Goal: Transaction & Acquisition: Book appointment/travel/reservation

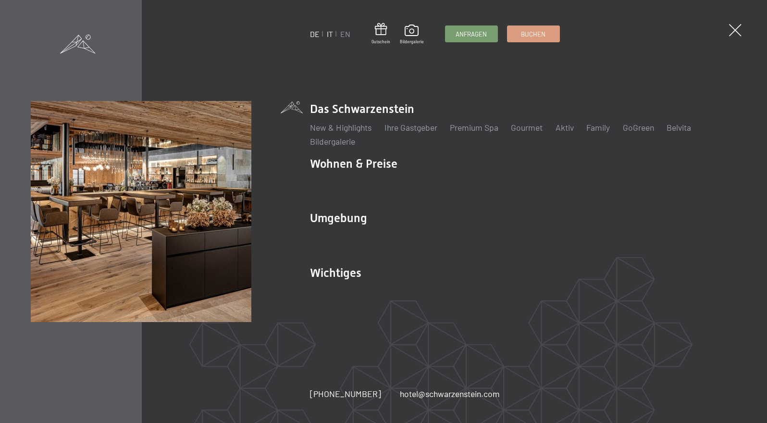
click at [327, 35] on link "IT" at bounding box center [330, 33] width 6 height 9
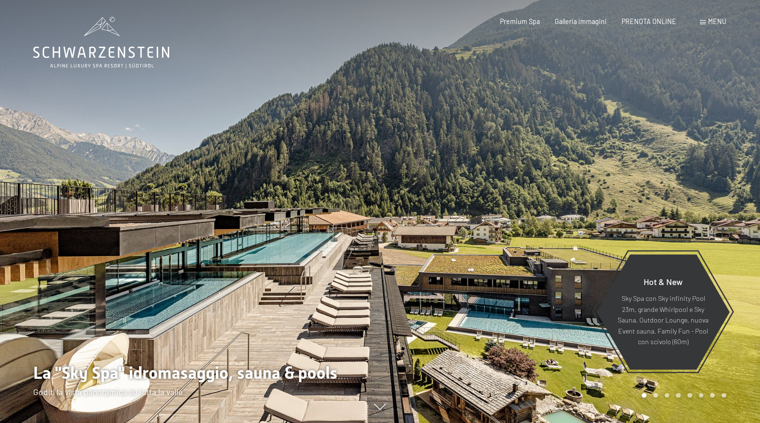
click at [716, 22] on span "Menu" at bounding box center [717, 21] width 18 height 8
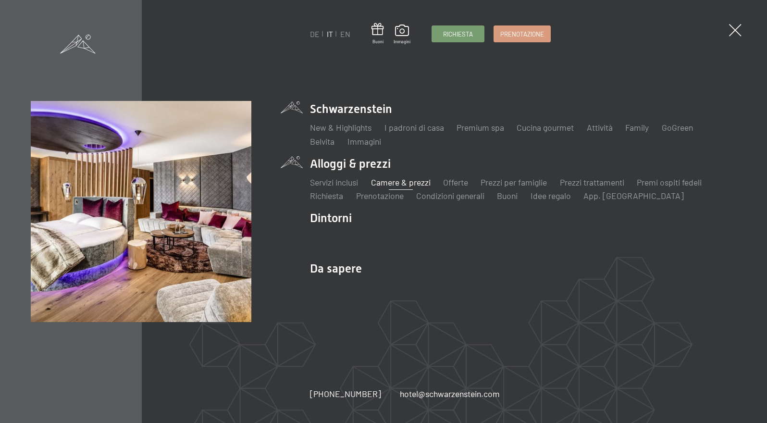
click at [401, 182] on link "Camere & prezzi" at bounding box center [401, 182] width 60 height 11
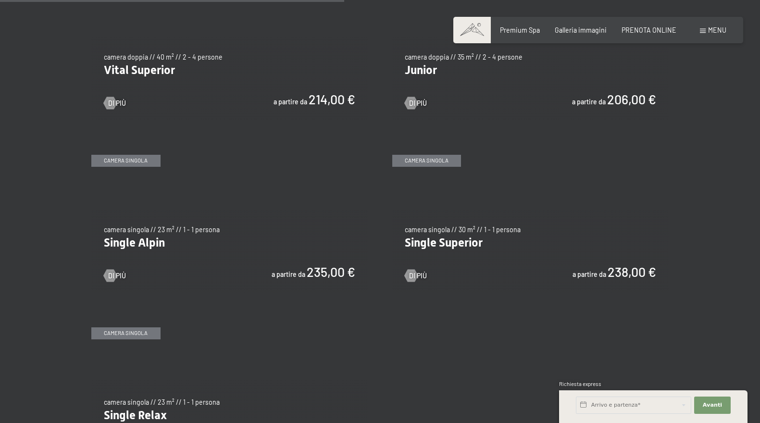
scroll to position [1202, 0]
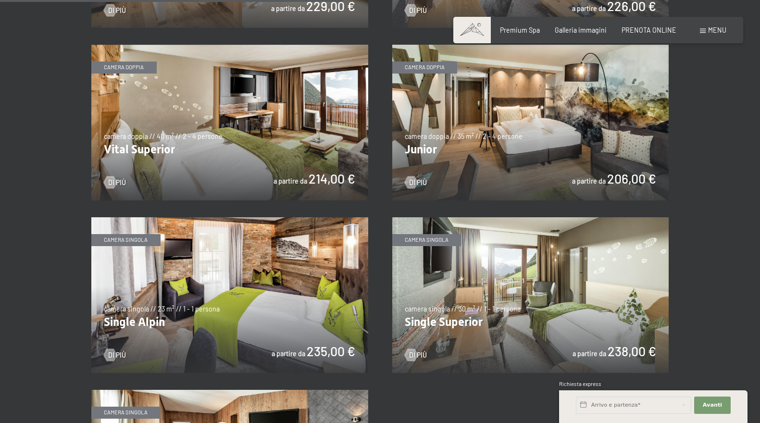
click at [504, 163] on img at bounding box center [530, 123] width 277 height 156
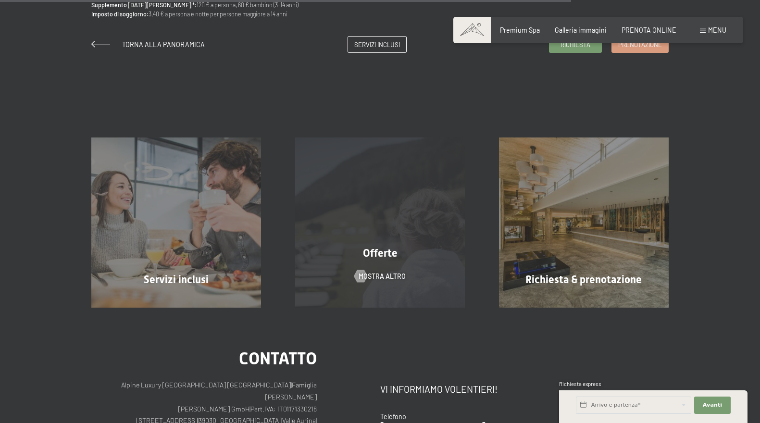
scroll to position [866, 0]
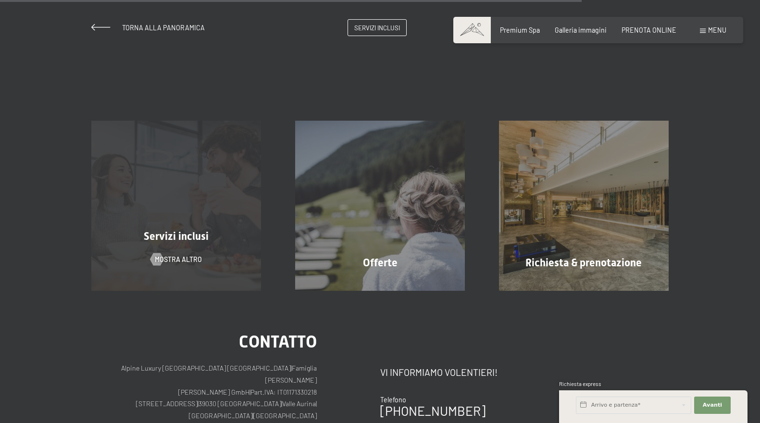
click at [217, 259] on div "Servizi inclusi mostra altro" at bounding box center [177, 206] width 204 height 170
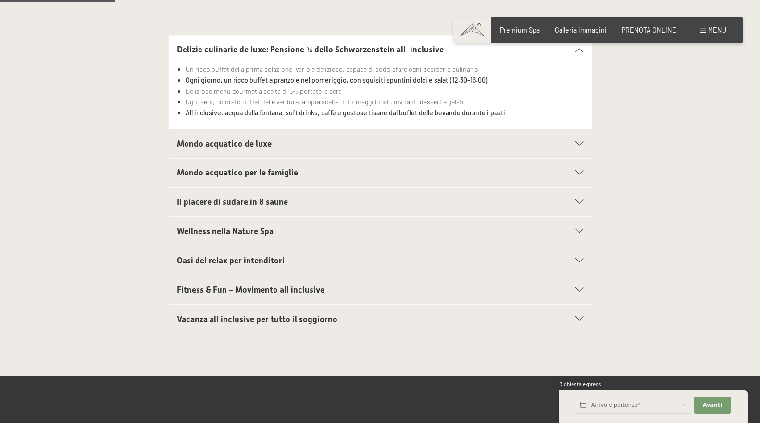
click at [255, 237] on h2 "Wellness nella Nature Spa" at bounding box center [359, 232] width 365 height 12
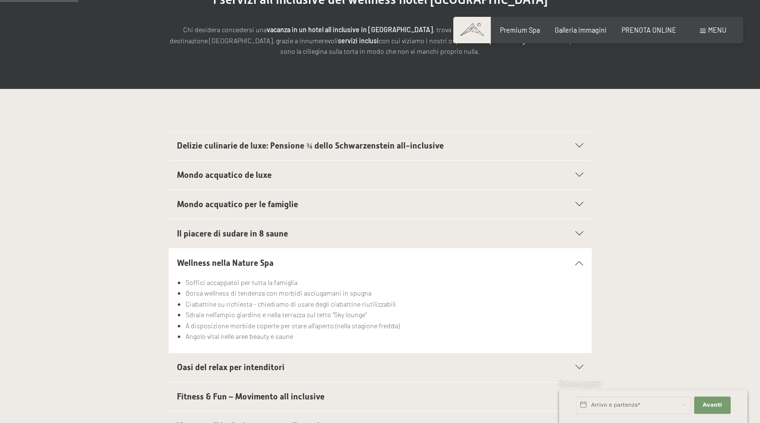
scroll to position [240, 0]
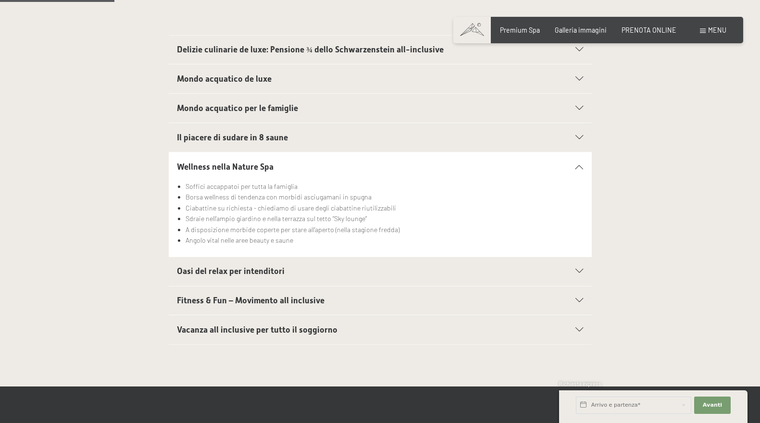
click at [250, 276] on h2 "Oasi del relax per intenditori" at bounding box center [359, 271] width 365 height 12
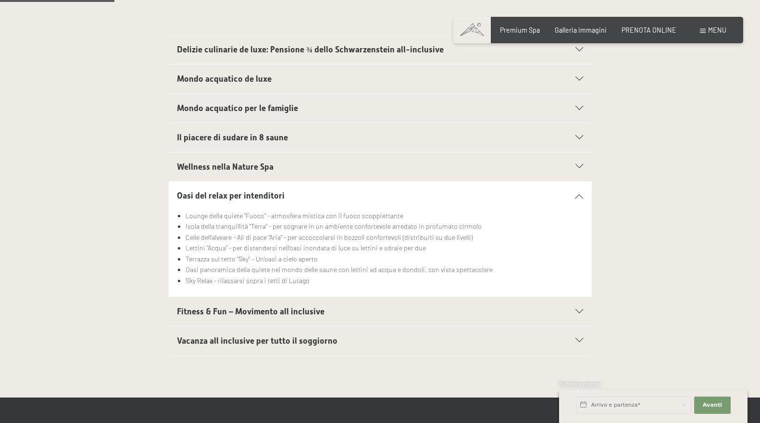
click at [247, 311] on span "Fitness & Fun – Movimento all inclusive" at bounding box center [251, 312] width 148 height 10
